Goal: Information Seeking & Learning: Learn about a topic

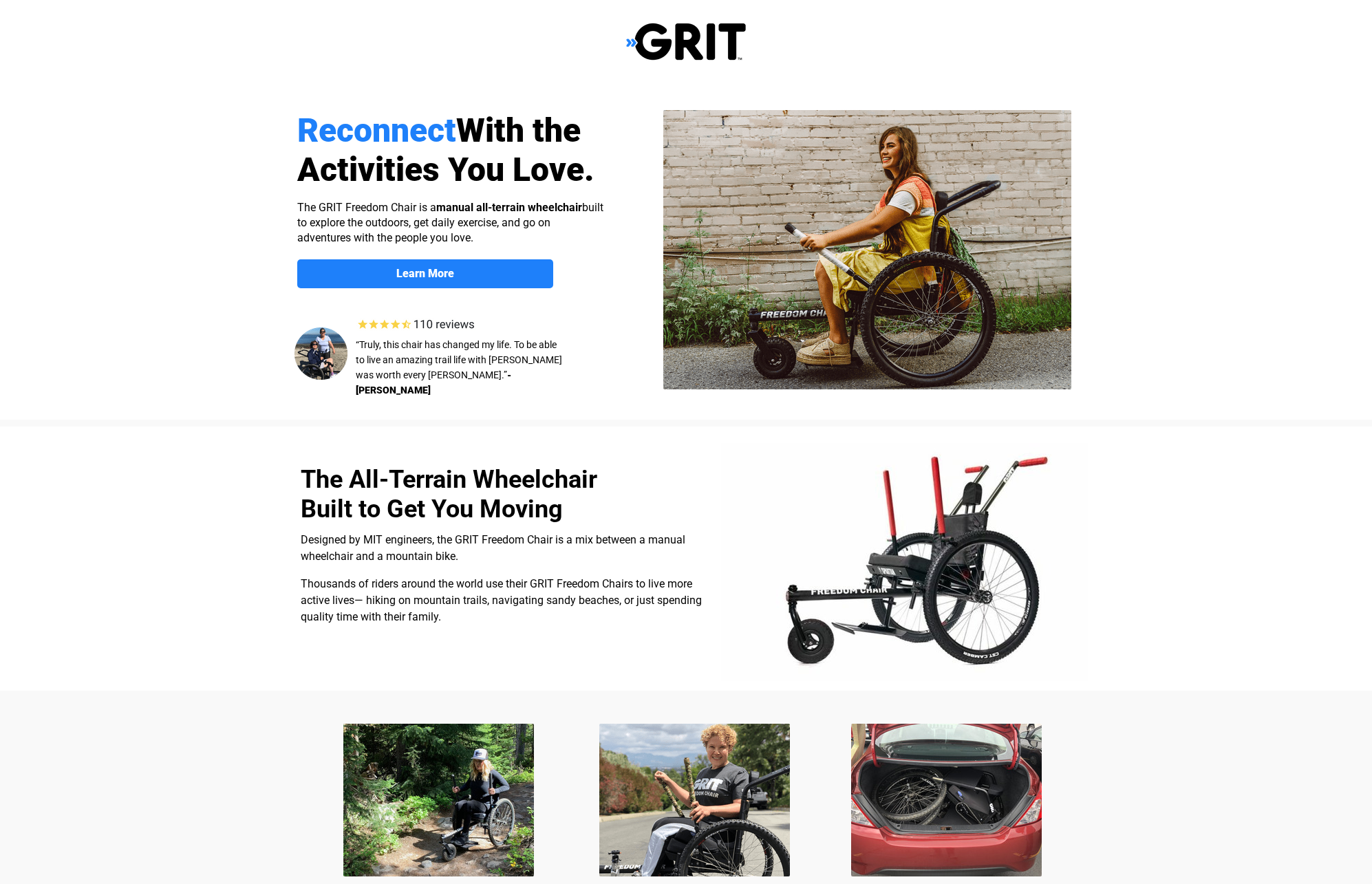
scroll to position [924, 0]
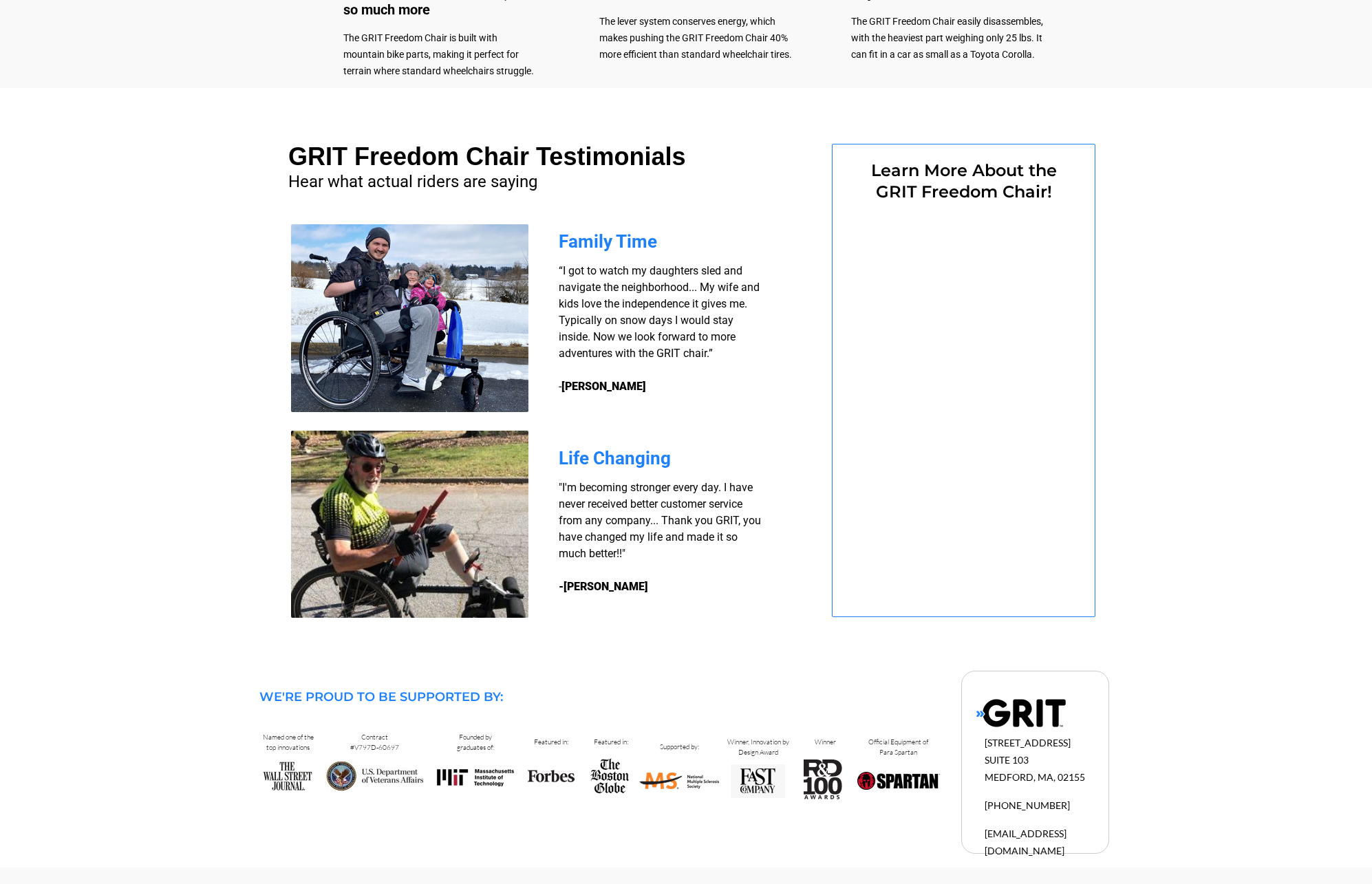
select select "CA"
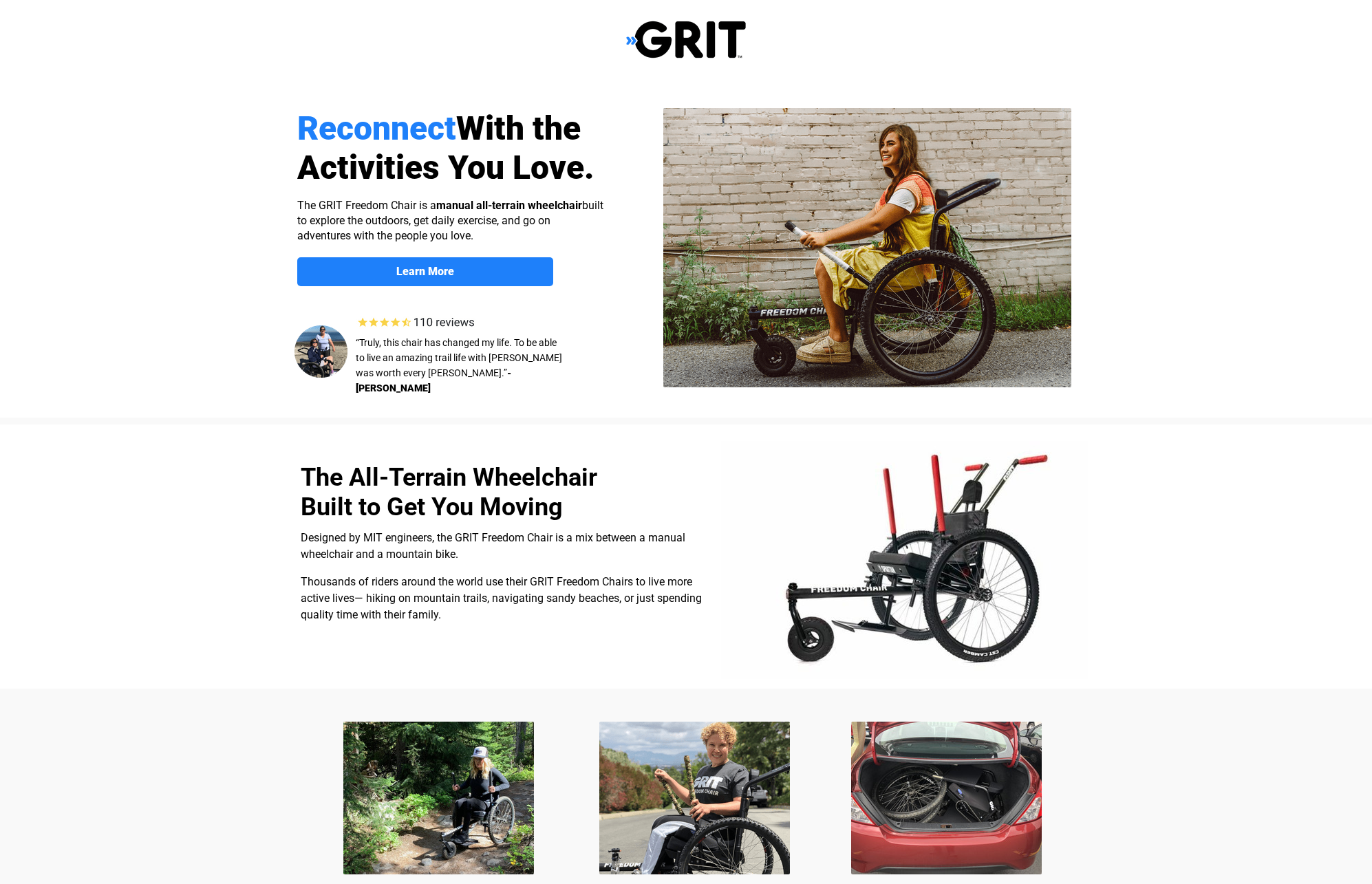
scroll to position [0, 0]
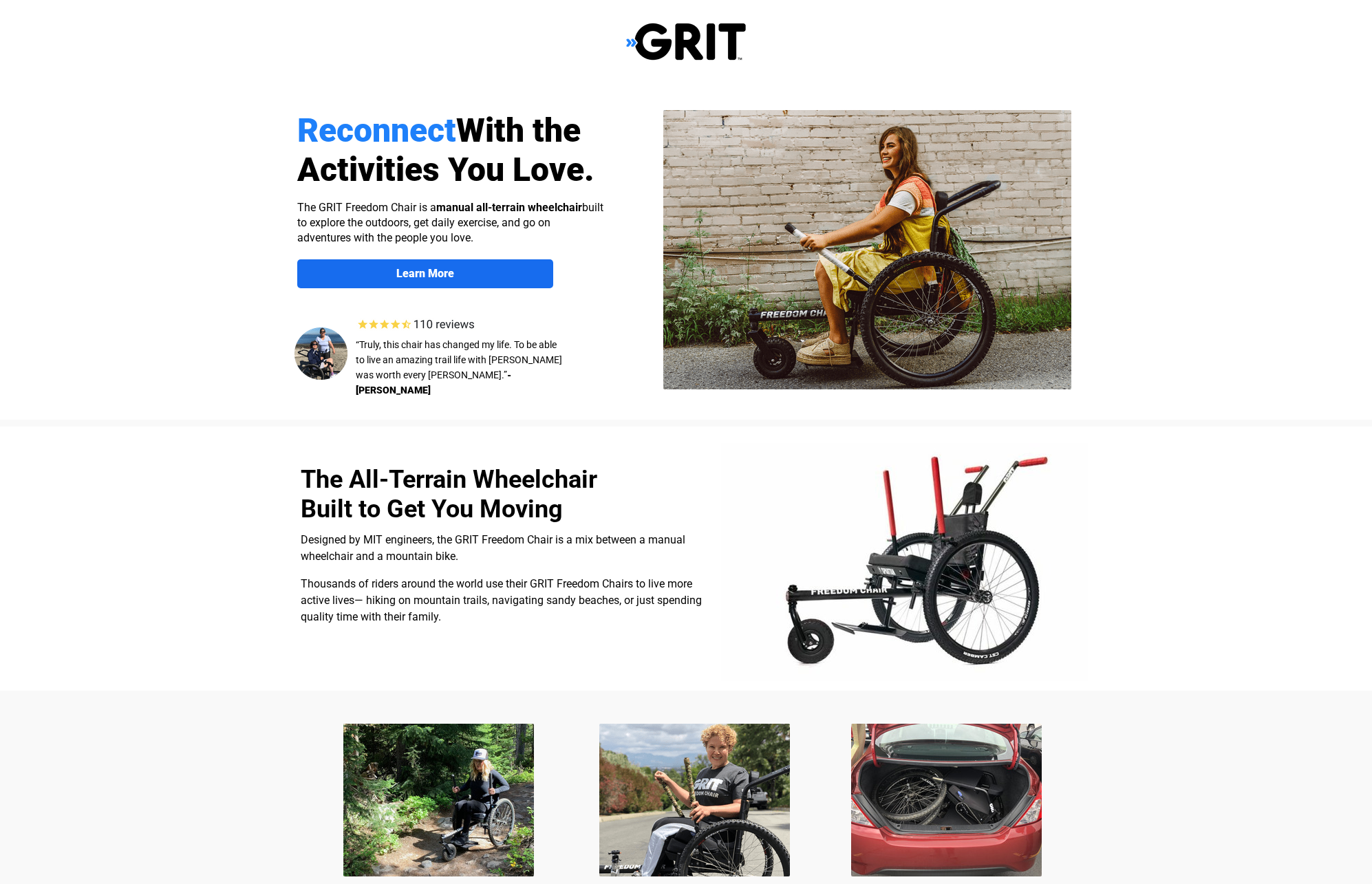
click at [455, 280] on link "Learn More" at bounding box center [425, 274] width 256 height 29
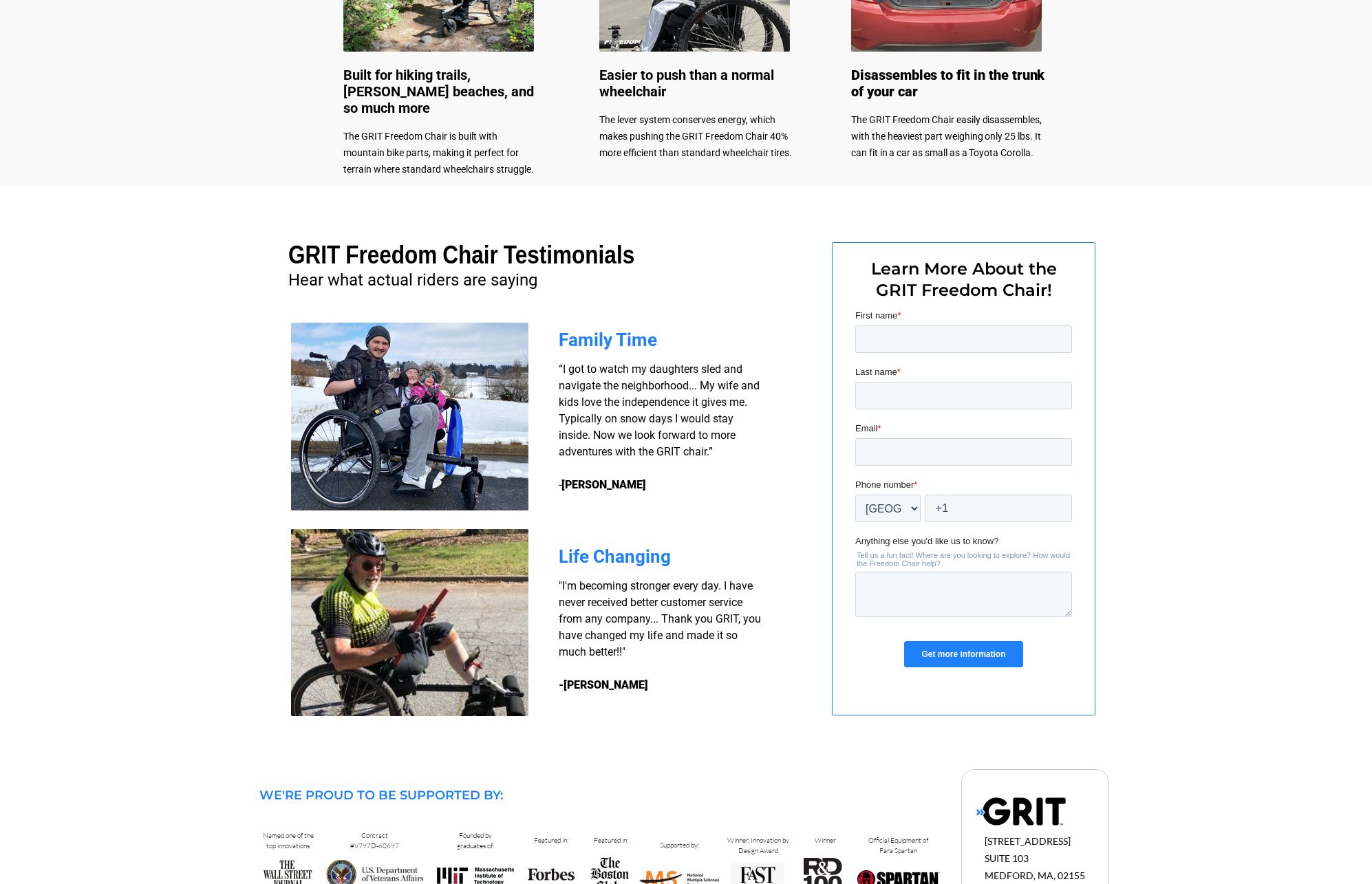
scroll to position [825, 0]
click at [896, 344] on input "First name *" at bounding box center [963, 338] width 217 height 27
type input "[PERSON_NAME]"
click at [861, 396] on input "Last name *" at bounding box center [963, 394] width 217 height 27
type input "M"
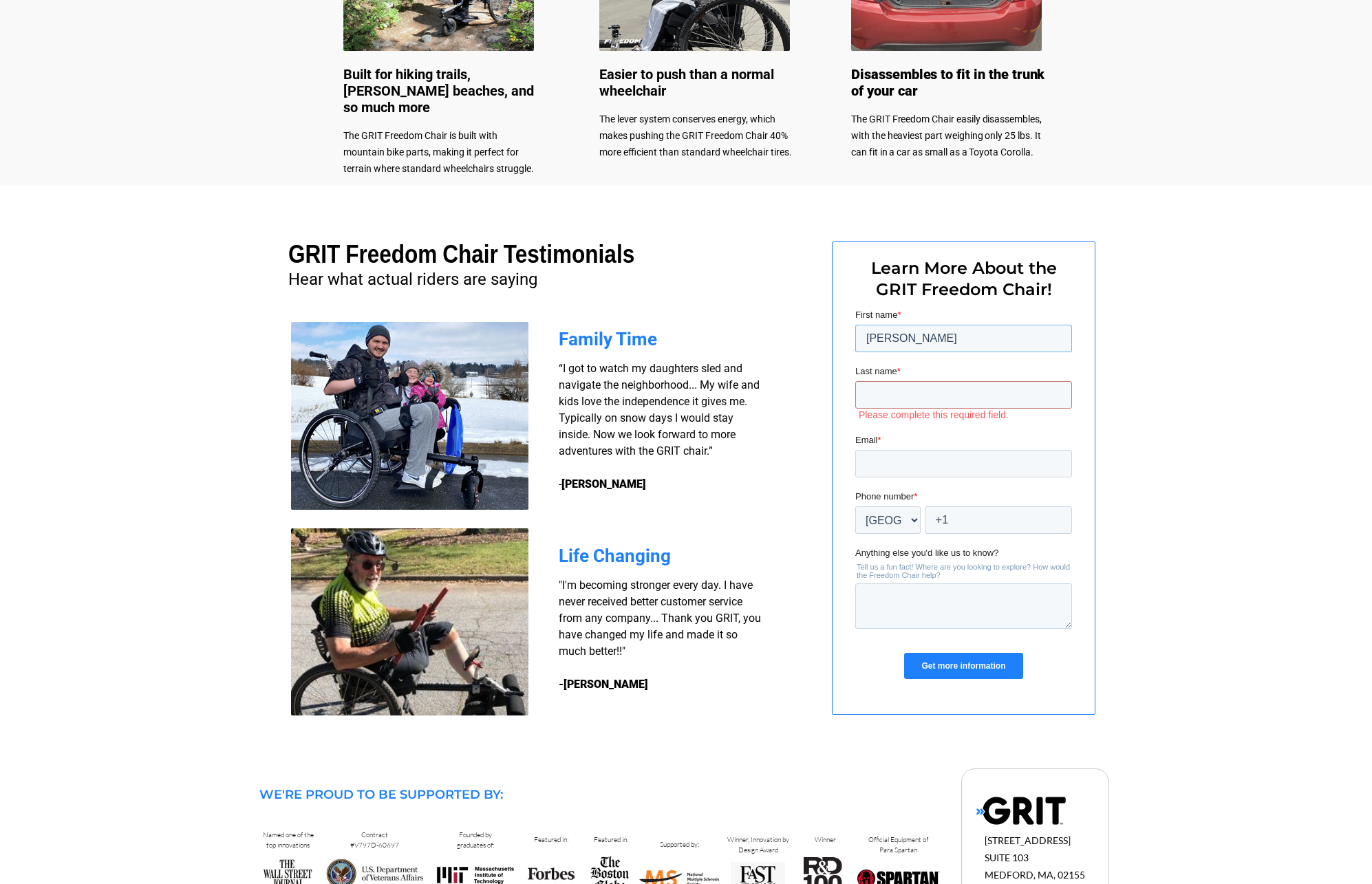
click at [910, 344] on input "[PERSON_NAME]" at bounding box center [963, 338] width 217 height 27
type input "F"
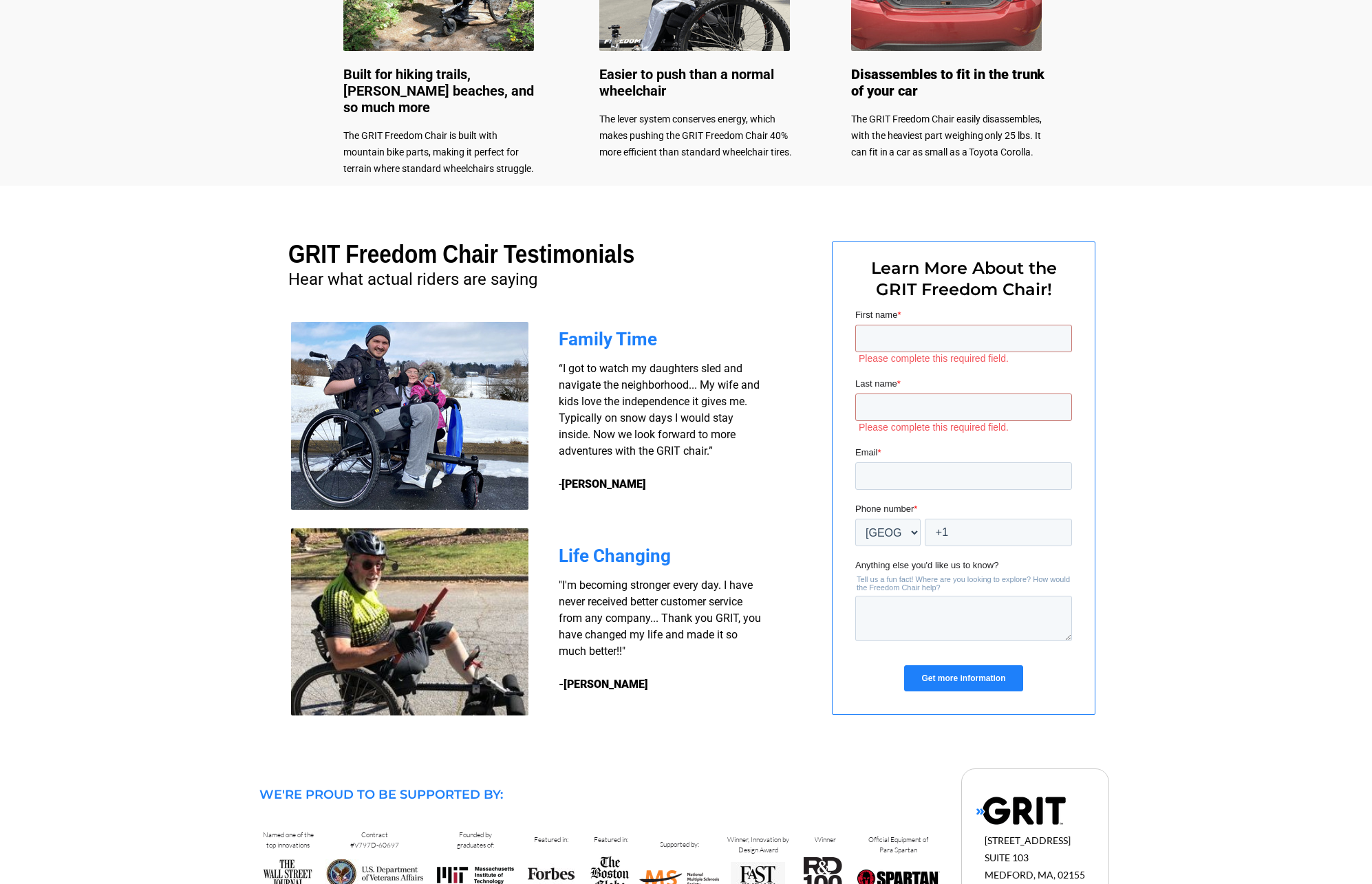
click at [967, 684] on input "Get more information" at bounding box center [963, 678] width 119 height 26
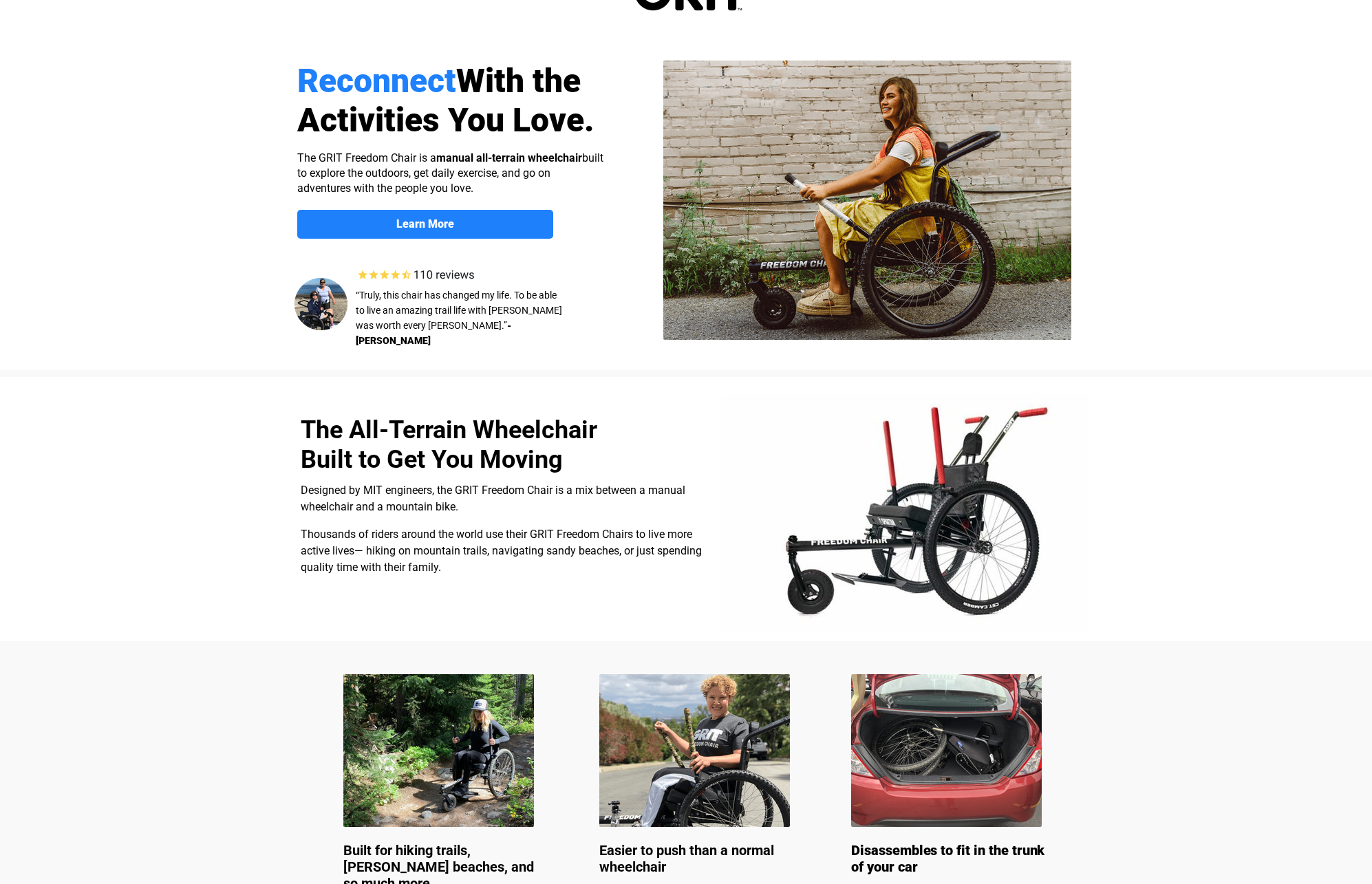
scroll to position [0, 0]
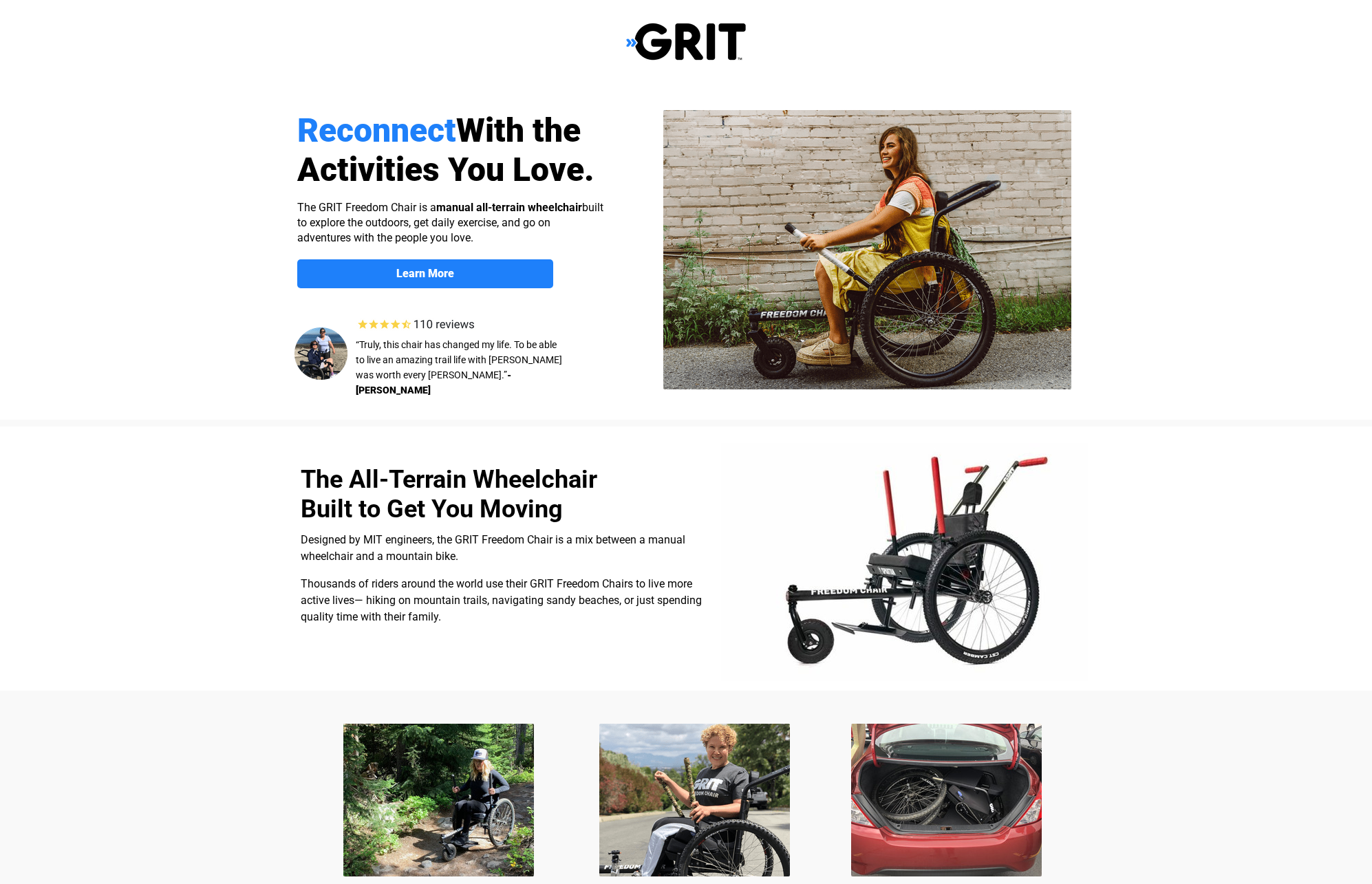
click at [506, 288] on div at bounding box center [686, 252] width 873 height 336
click at [507, 277] on span "Learn More" at bounding box center [425, 273] width 256 height 13
